Goal: Task Accomplishment & Management: Manage account settings

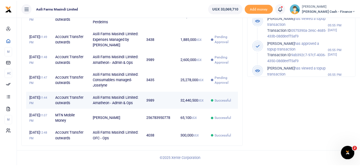
scroll to position [89, 235]
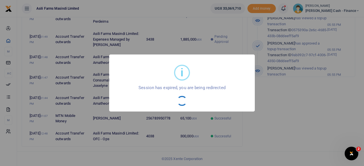
click at [195, 63] on div "i ×" at bounding box center [182, 72] width 134 height 25
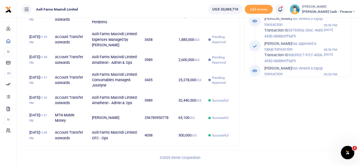
scroll to position [89, 235]
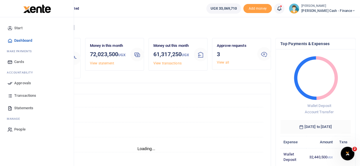
click at [22, 84] on span "Approvals" at bounding box center [22, 83] width 17 height 6
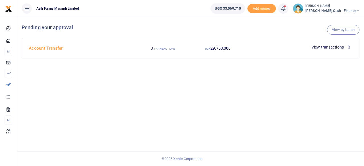
click at [348, 47] on icon at bounding box center [349, 47] width 6 height 6
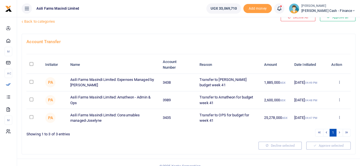
scroll to position [22, 0]
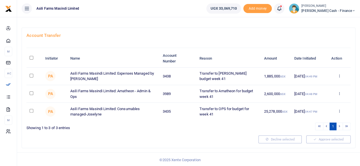
click at [32, 57] on input "\a \a : activate to sort column descending" at bounding box center [32, 58] width 4 height 4
checkbox input "true"
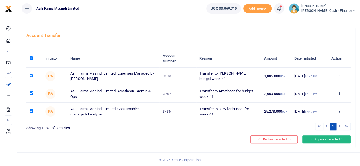
click at [325, 137] on button "Approve selected (3)" at bounding box center [326, 140] width 48 height 8
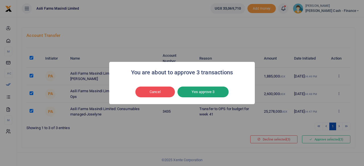
click at [208, 91] on button "Yes approve 3" at bounding box center [202, 92] width 51 height 11
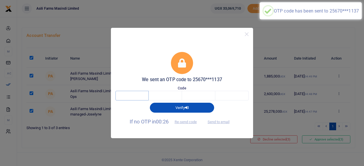
click at [143, 96] on input "text" at bounding box center [131, 96] width 33 height 10
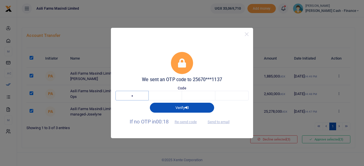
type input "3"
type input "0"
type input "4"
type input "9"
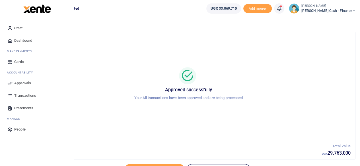
click at [27, 82] on span "Approvals" at bounding box center [22, 83] width 17 height 6
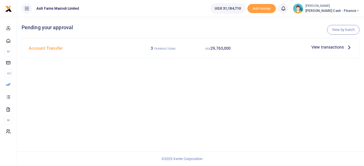
click at [327, 45] on span "View transactions" at bounding box center [327, 47] width 32 height 6
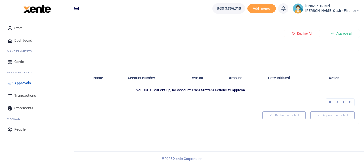
click at [19, 41] on span "Dashboard" at bounding box center [23, 41] width 18 height 6
